Goal: Information Seeking & Learning: Learn about a topic

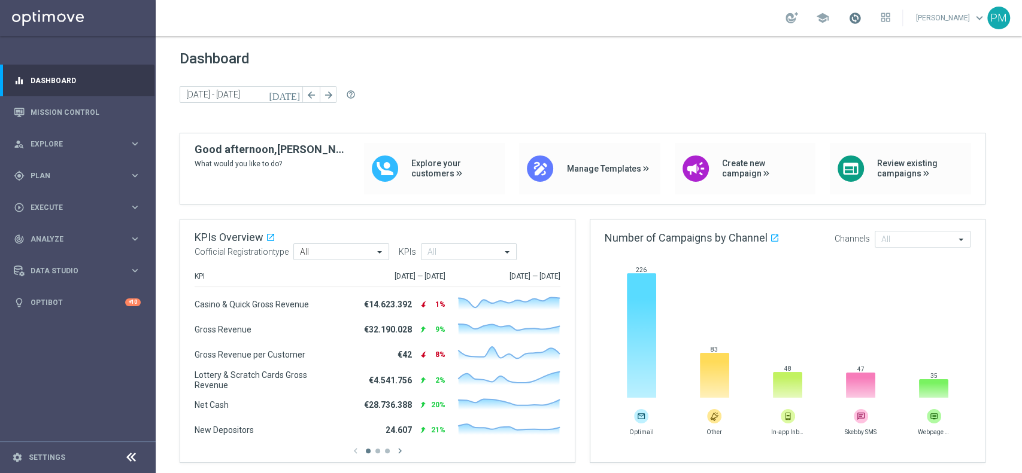
click at [848, 14] on span at bounding box center [854, 17] width 13 height 13
click at [715, 12] on div "school Last available data: [DATE] Batch process is scheduled to occur within t…" at bounding box center [589, 18] width 866 height 36
